Goal: Task Accomplishment & Management: Manage account settings

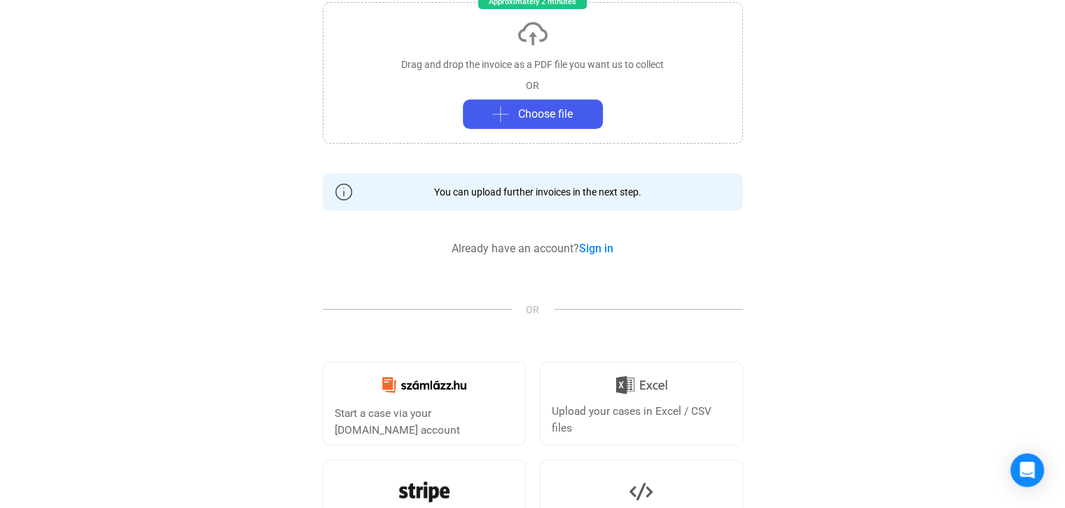
scroll to position [280, 0]
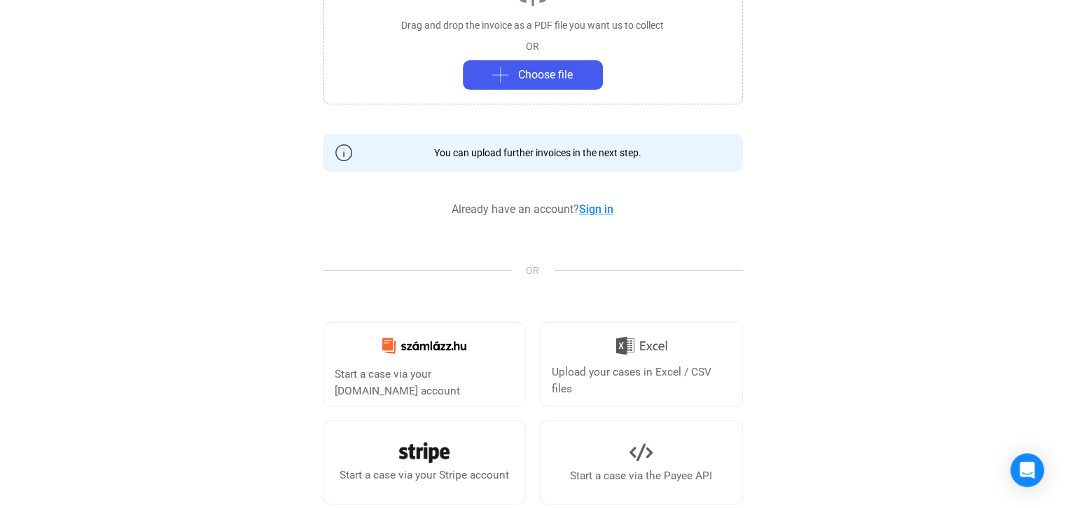
click at [608, 209] on link "Sign in" at bounding box center [596, 208] width 34 height 13
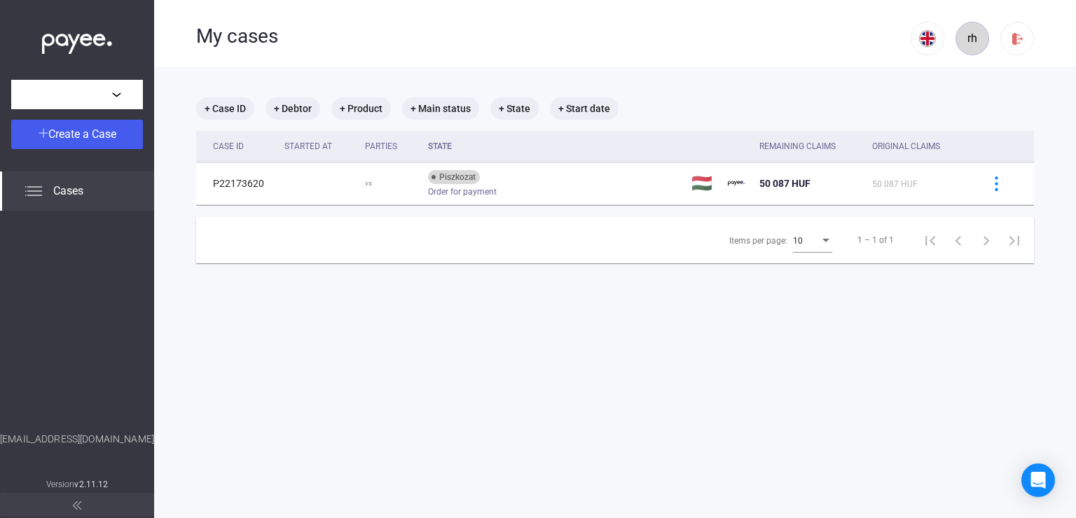
click at [961, 39] on div "rh" at bounding box center [972, 38] width 24 height 17
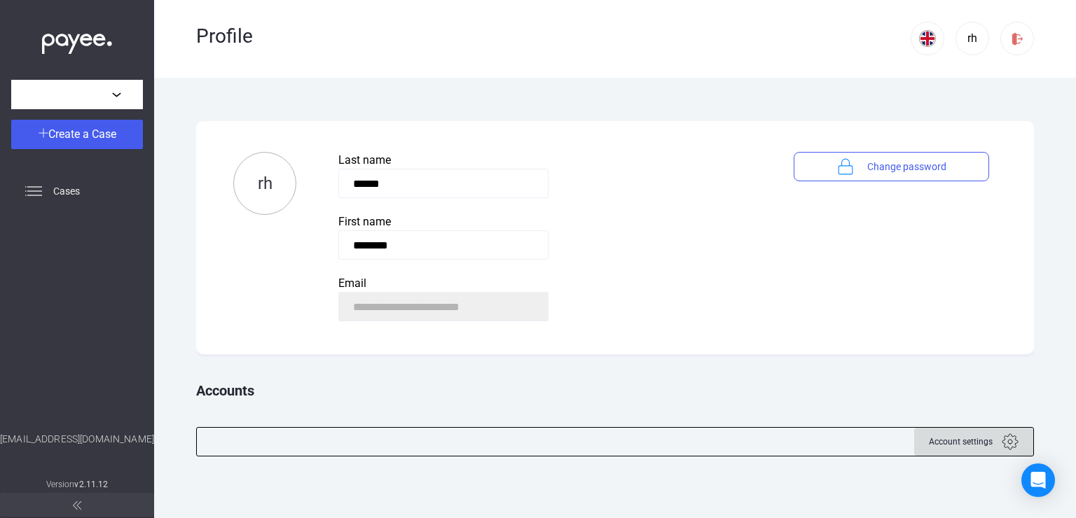
click at [1008, 441] on img at bounding box center [1009, 441] width 17 height 17
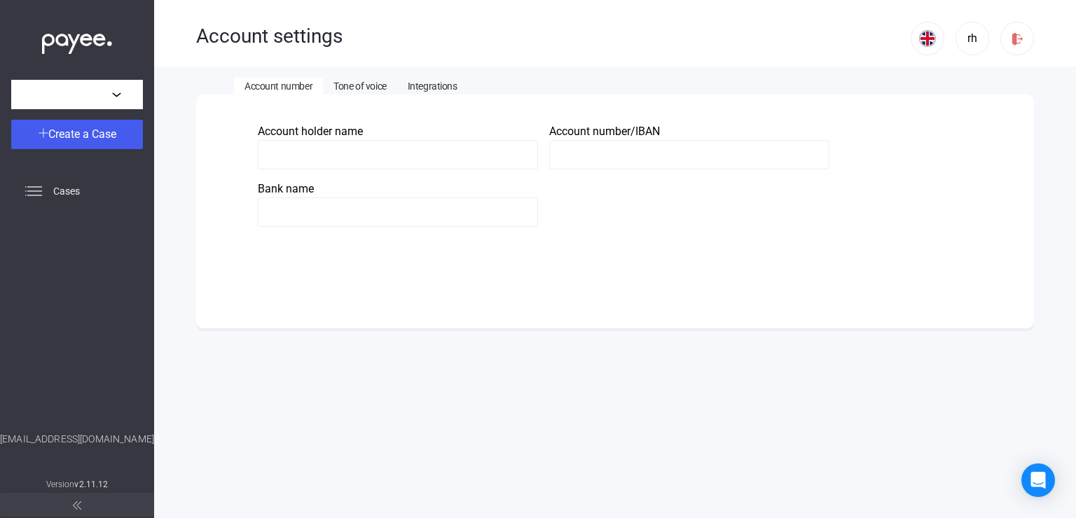
click at [359, 157] on input at bounding box center [398, 154] width 280 height 29
click at [100, 185] on div "Cases" at bounding box center [77, 191] width 154 height 39
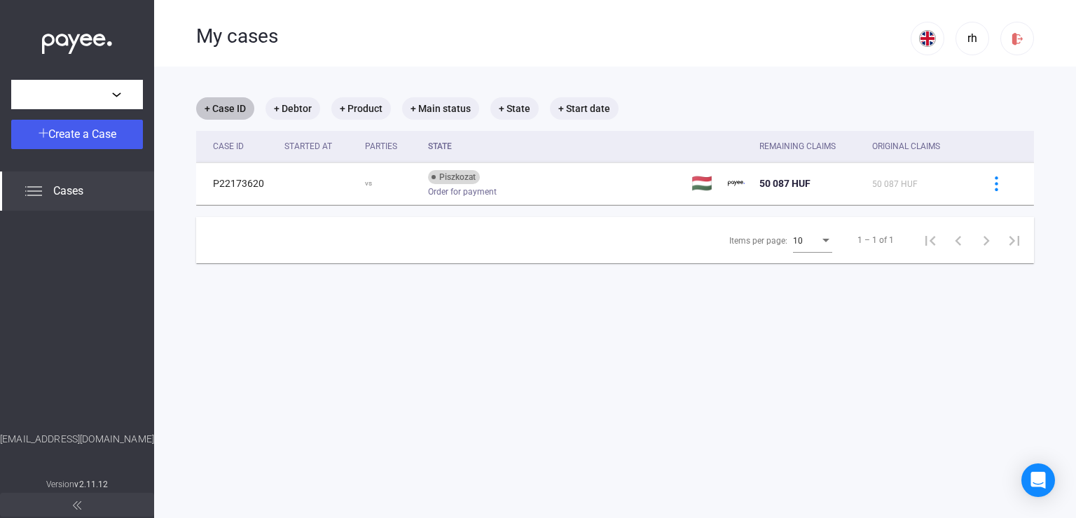
click at [235, 109] on mat-chip "+ Case ID" at bounding box center [225, 108] width 58 height 22
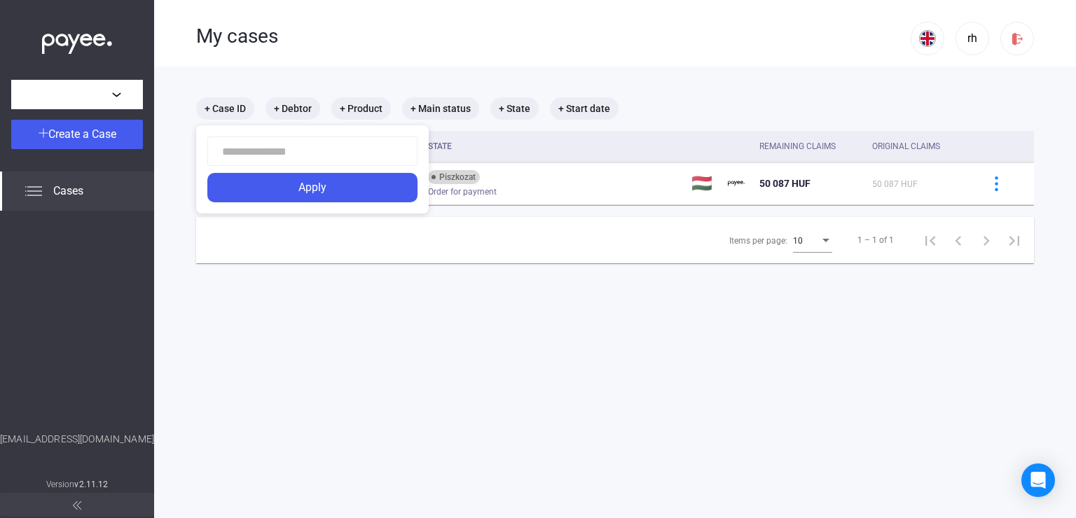
click at [303, 106] on div at bounding box center [538, 259] width 1076 height 518
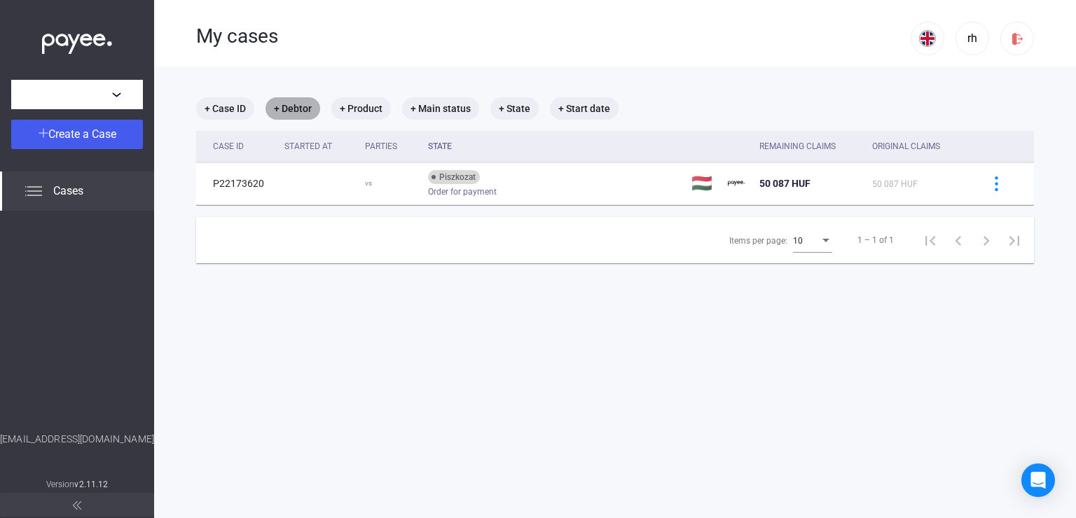
click at [303, 106] on mat-chip "+ Debtor" at bounding box center [292, 108] width 55 height 22
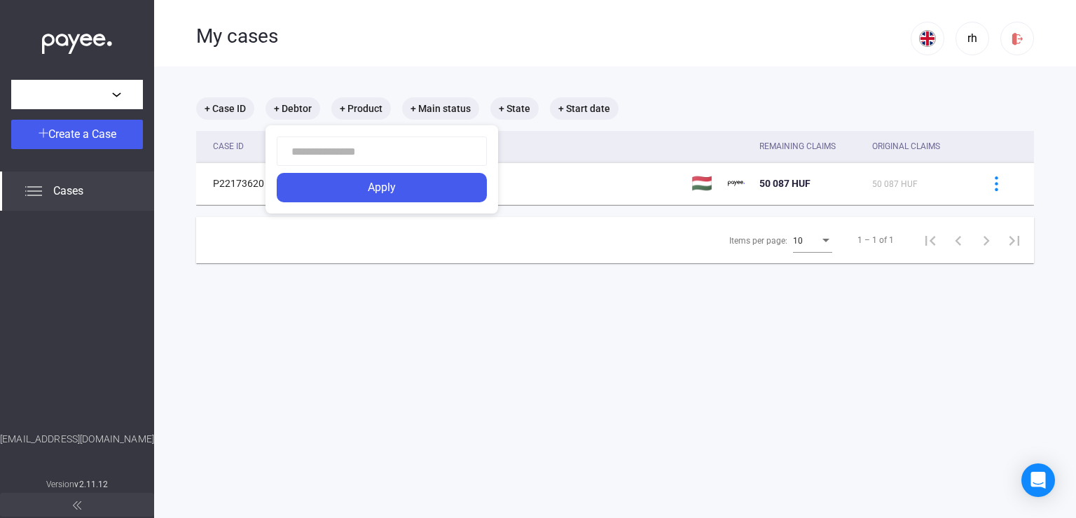
click at [295, 254] on div at bounding box center [538, 259] width 1076 height 518
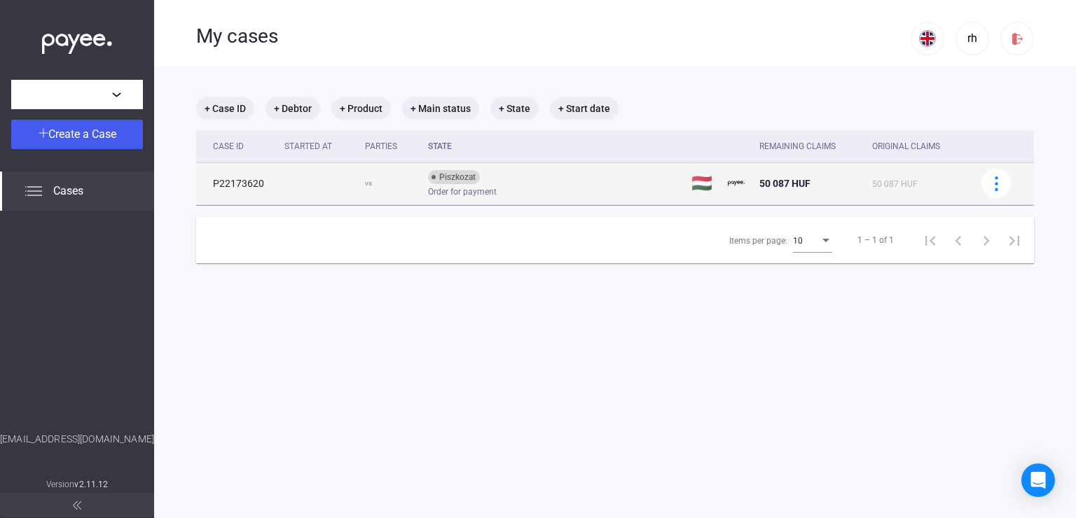
drag, startPoint x: 264, startPoint y: 182, endPoint x: 213, endPoint y: 181, distance: 51.1
click at [213, 181] on td "P22173620" at bounding box center [237, 183] width 83 height 42
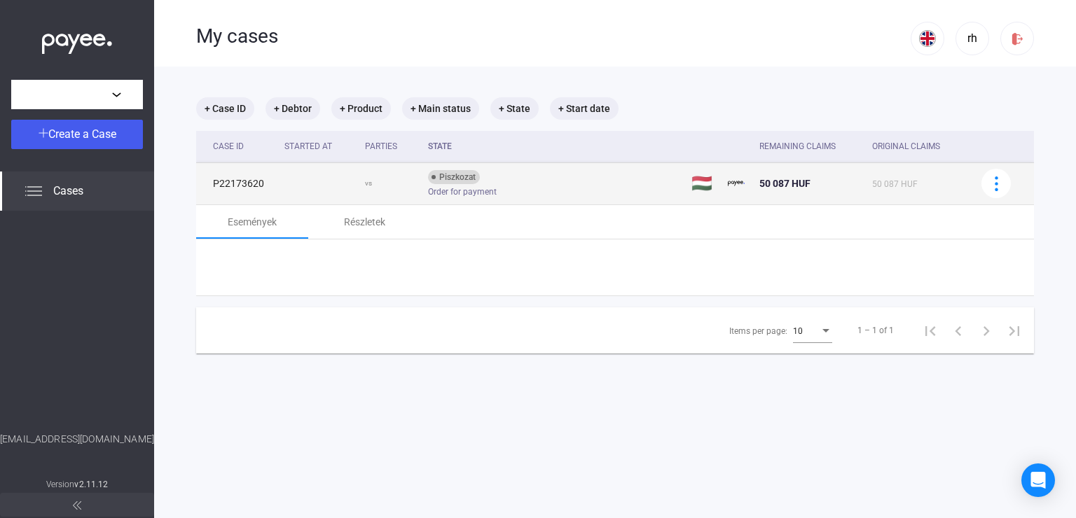
click at [213, 181] on td "P22173620" at bounding box center [237, 183] width 83 height 42
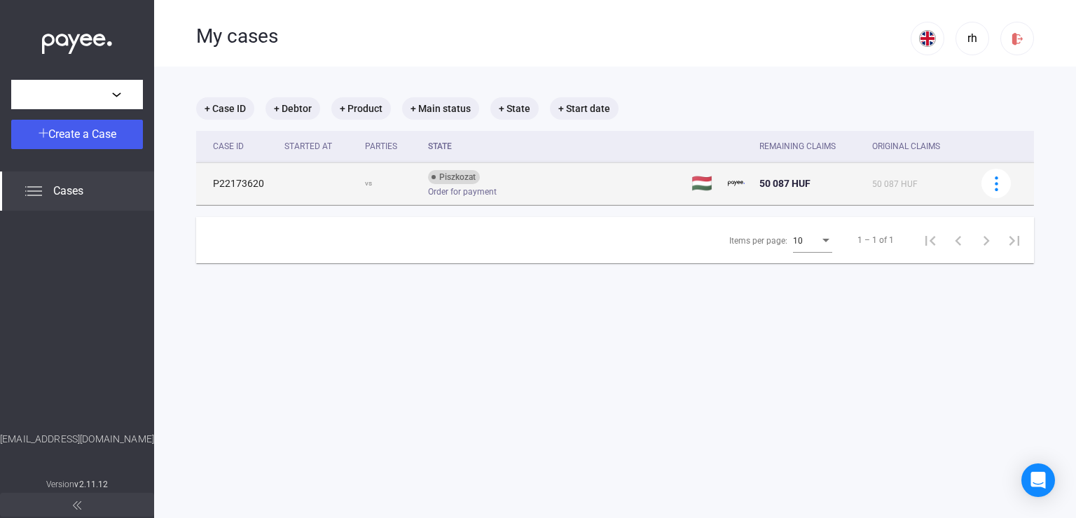
drag, startPoint x: 213, startPoint y: 182, endPoint x: 265, endPoint y: 183, distance: 51.8
click at [265, 183] on td "P22173620" at bounding box center [237, 183] width 83 height 42
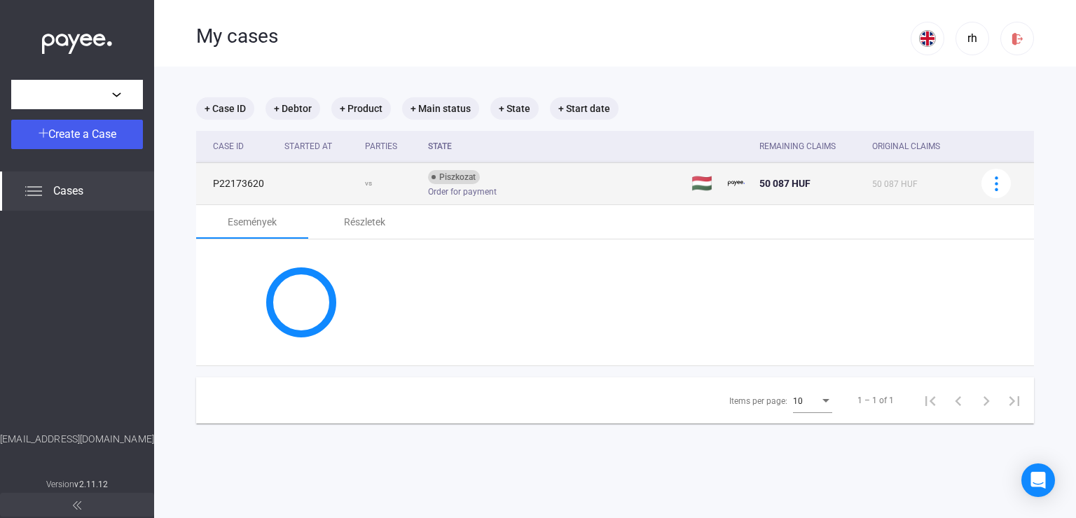
copy td "P22173620"
